Goal: Navigation & Orientation: Find specific page/section

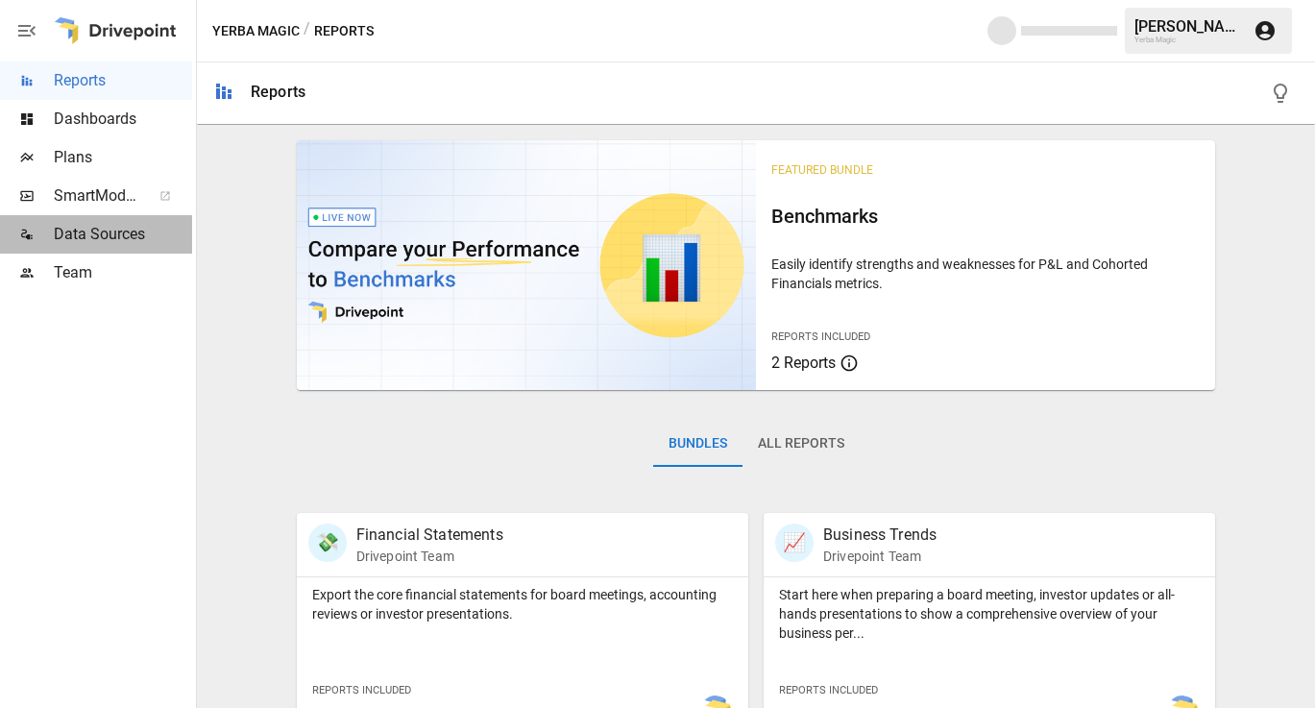
click at [110, 243] on span "Data Sources" at bounding box center [123, 234] width 138 height 23
